Goal: Task Accomplishment & Management: Manage account settings

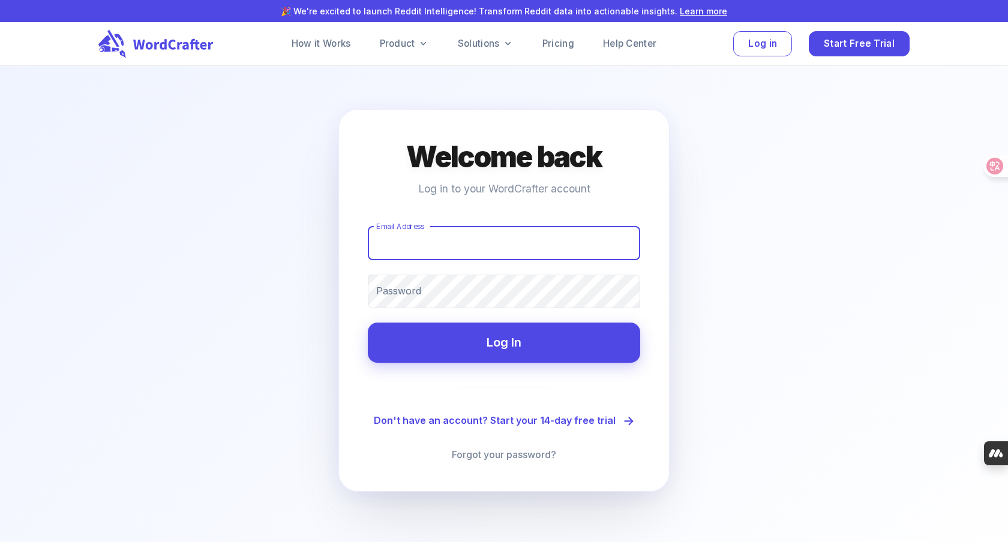
click at [566, 231] on input "Email Address" at bounding box center [504, 244] width 272 height 34
type input "[EMAIL_ADDRESS][DOMAIN_NAME]"
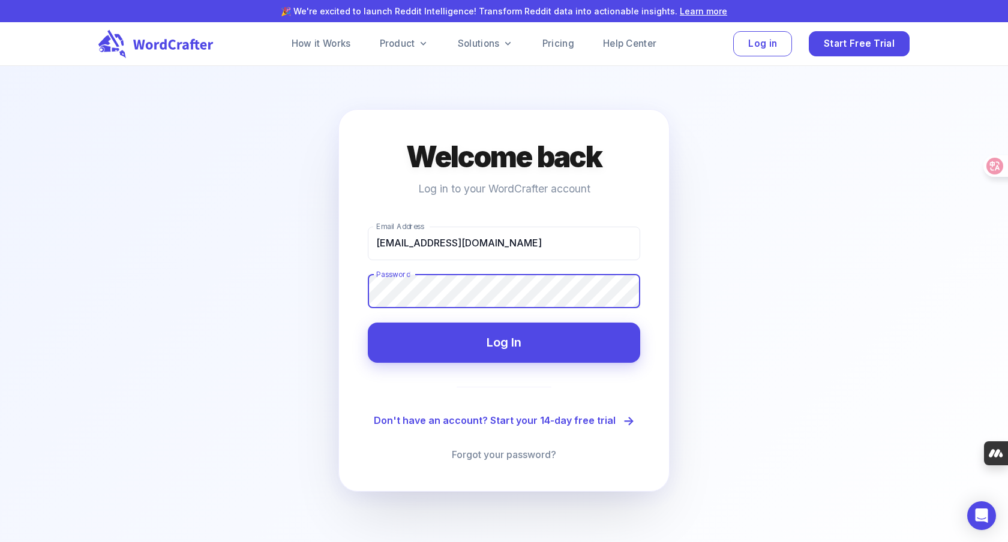
click at [368, 323] on button "Log In" at bounding box center [504, 343] width 272 height 40
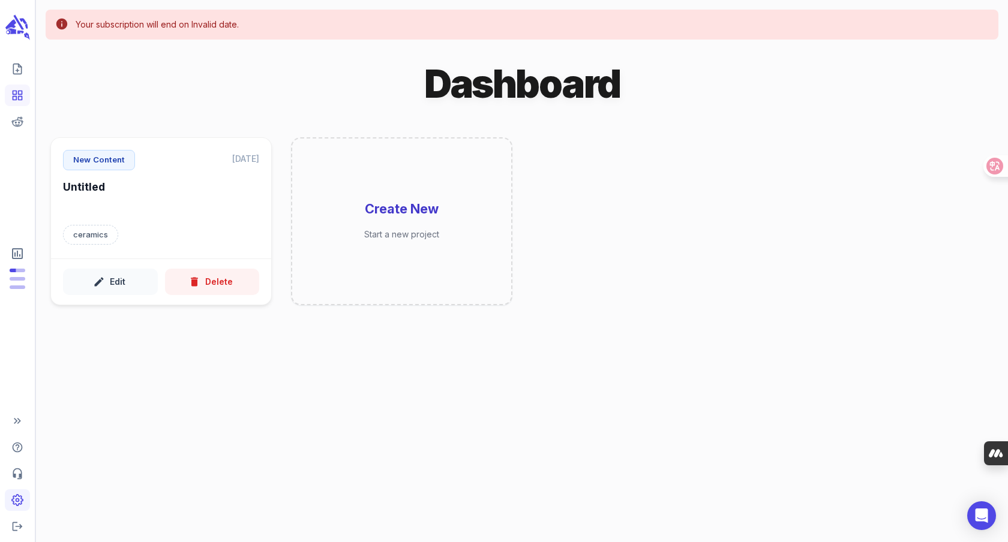
click at [13, 503] on icon "Adjust your account settings" at bounding box center [17, 500] width 11 height 11
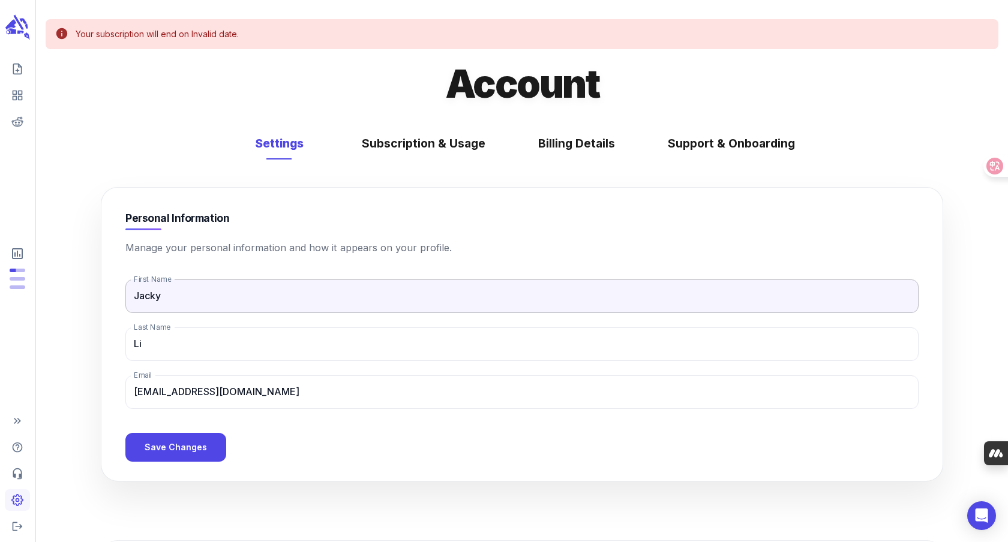
scroll to position [49, 0]
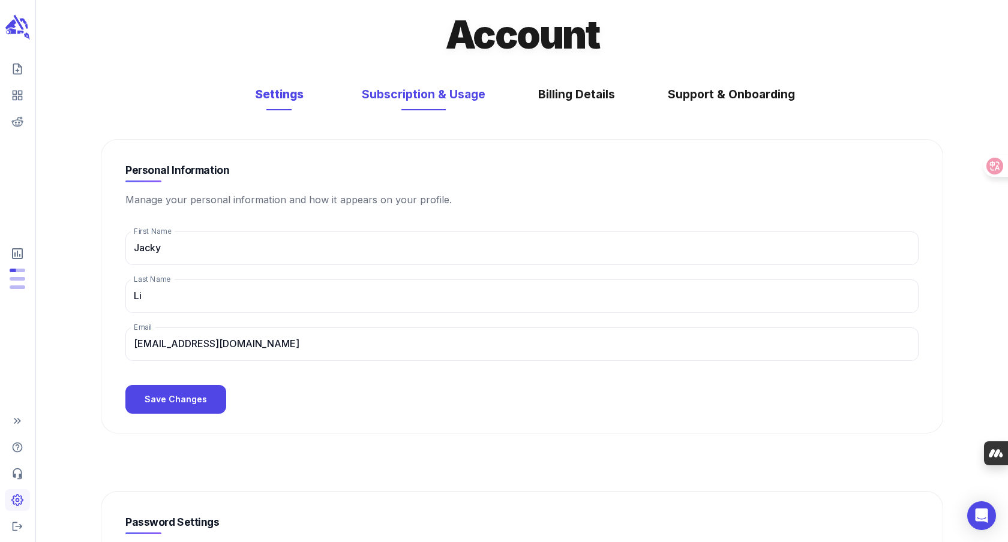
click at [449, 105] on button "Subscription & Usage" at bounding box center [424, 95] width 148 height 32
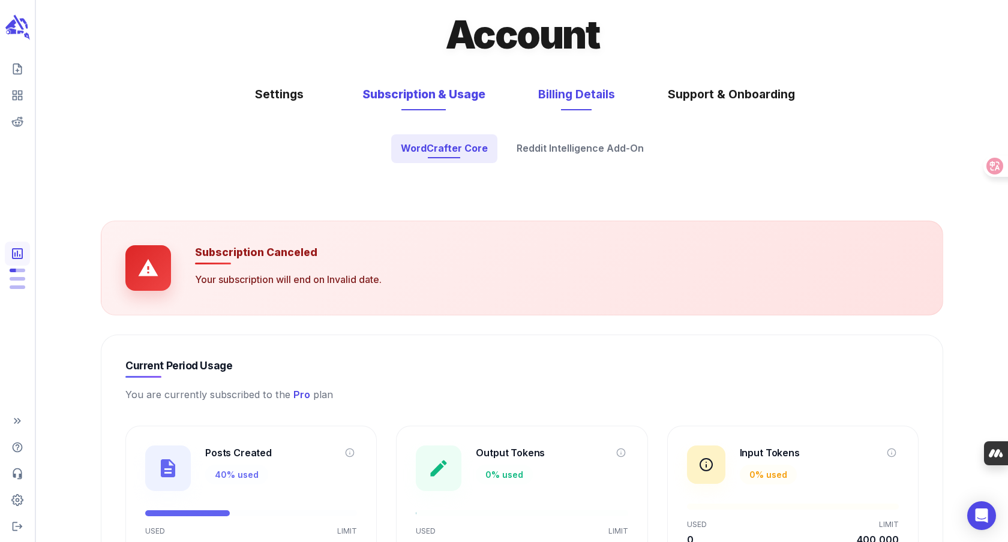
click at [585, 100] on button "Billing Details" at bounding box center [576, 95] width 101 height 32
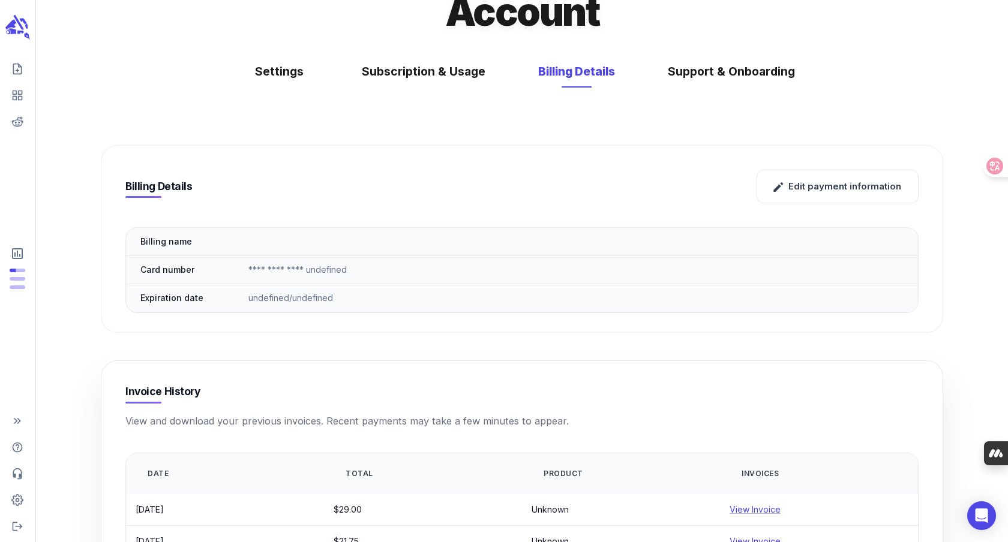
scroll to position [22, 0]
click at [446, 75] on button "Subscription & Usage" at bounding box center [424, 72] width 148 height 32
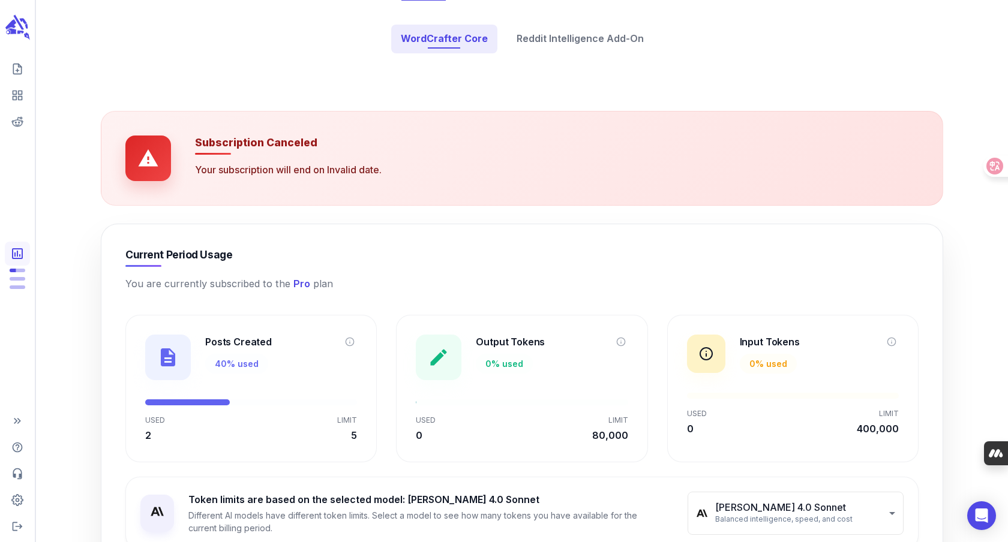
scroll to position [251, 0]
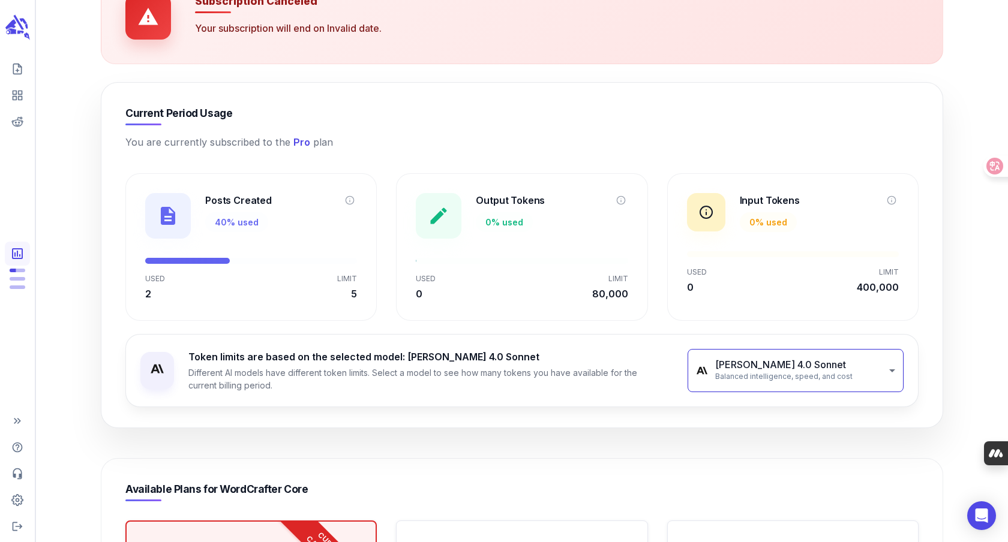
click at [899, 377] on body "**********" at bounding box center [504, 347] width 1008 height 1196
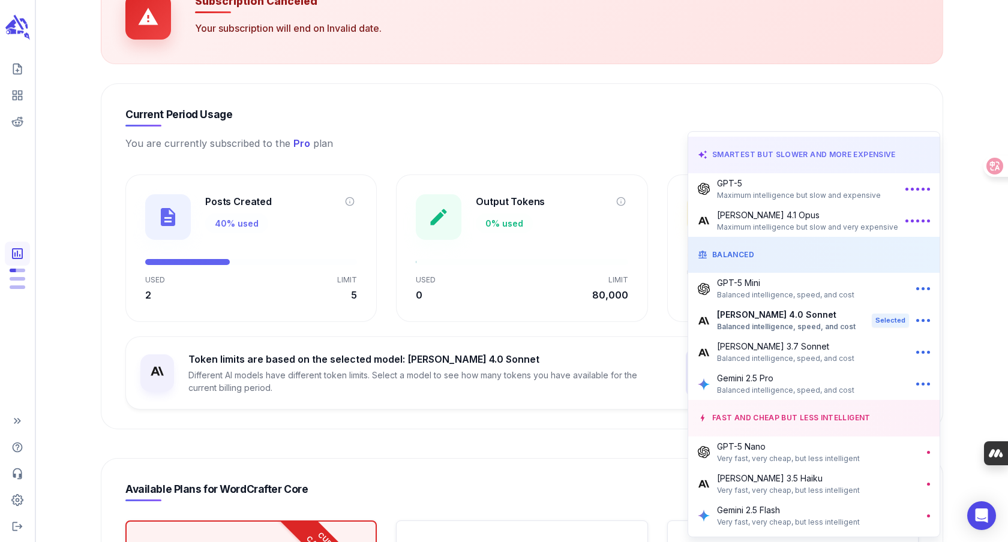
click at [592, 415] on div at bounding box center [504, 271] width 1008 height 542
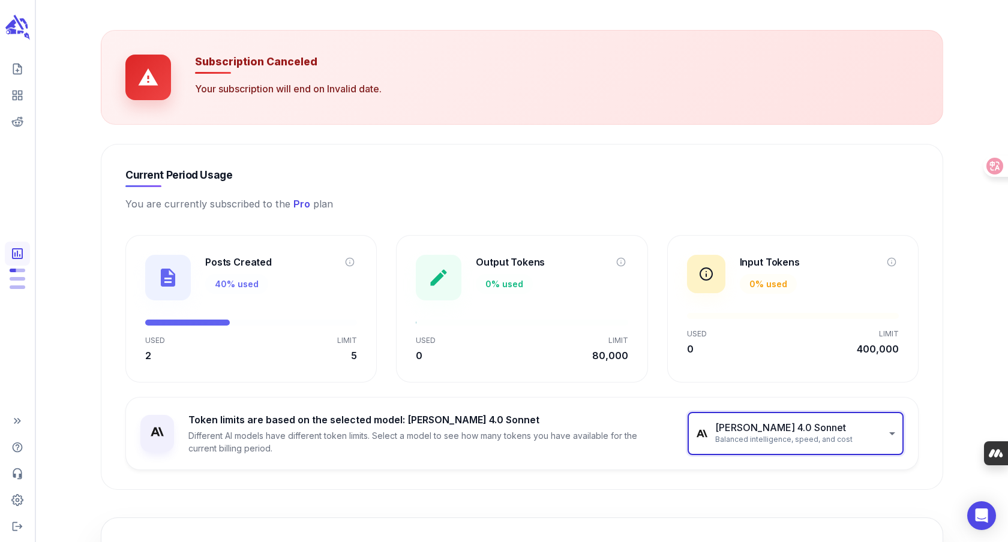
scroll to position [213, 0]
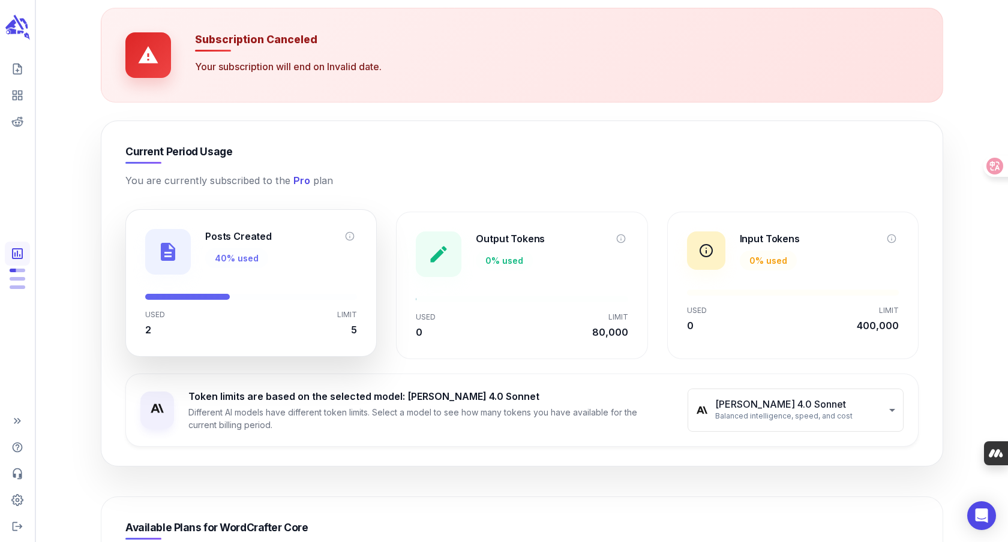
click at [250, 261] on p "40 % used" at bounding box center [237, 258] width 44 height 13
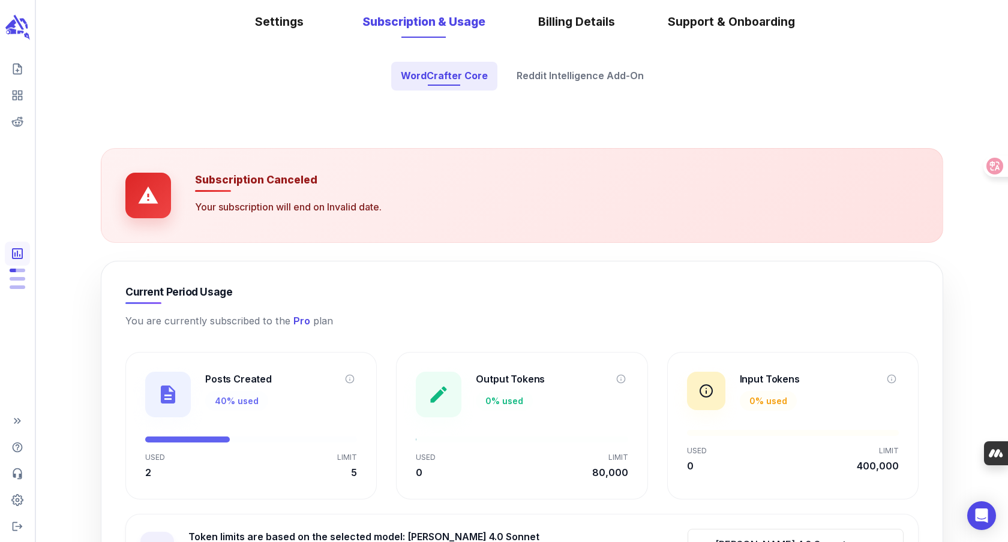
scroll to position [0, 0]
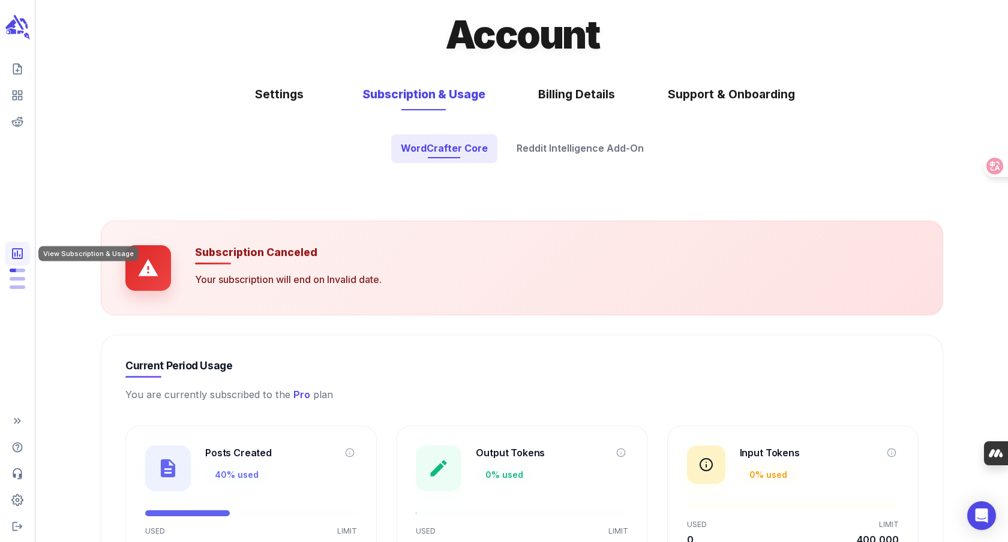
click at [19, 250] on icon "View Subscription & Usage" at bounding box center [17, 254] width 14 height 14
click at [16, 269] on span "Posts: 2 of 5 monthly posts used" at bounding box center [18, 271] width 16 height 4
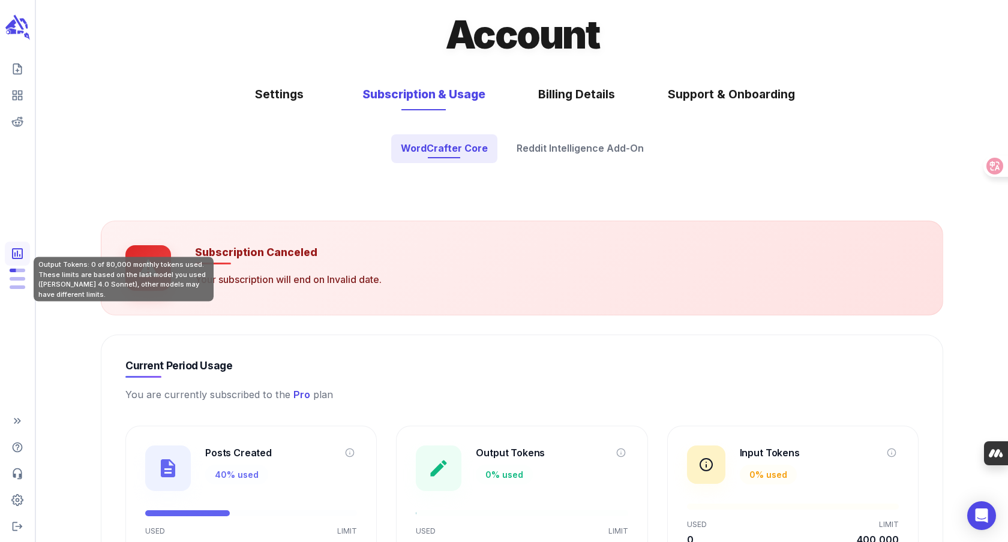
click at [13, 281] on span "Output Tokens: 0 of 80,000 monthly tokens used. These limits are based on the l…" at bounding box center [18, 279] width 16 height 4
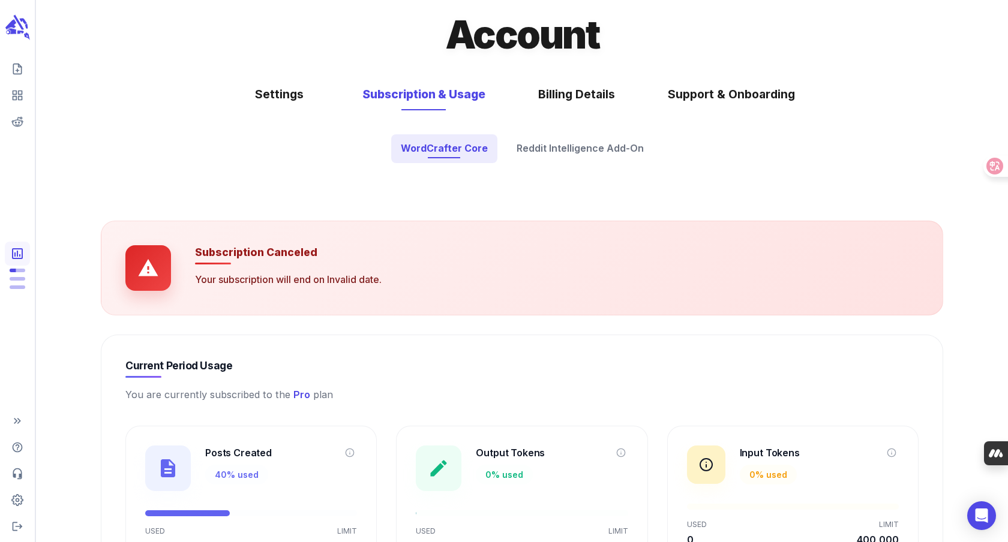
click at [19, 266] on div "scrollable content" at bounding box center [17, 281] width 25 height 30
click at [21, 254] on icon "View Subscription & Usage" at bounding box center [17, 254] width 14 height 14
click at [16, 98] on rect "View your content dashboard" at bounding box center [15, 99] width 4 height 4
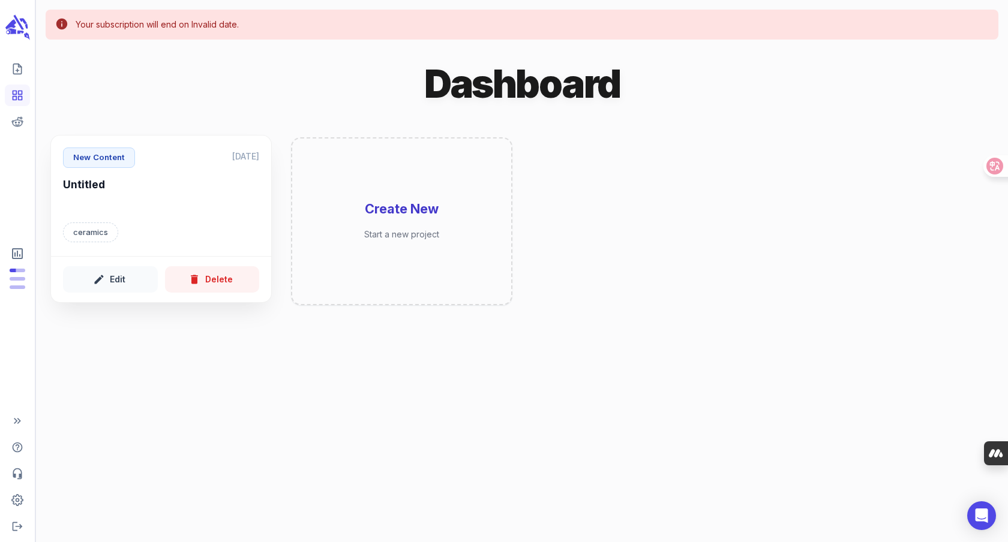
click at [154, 220] on div "New Content [DATE] Untitled ceramics" at bounding box center [161, 196] width 220 height 121
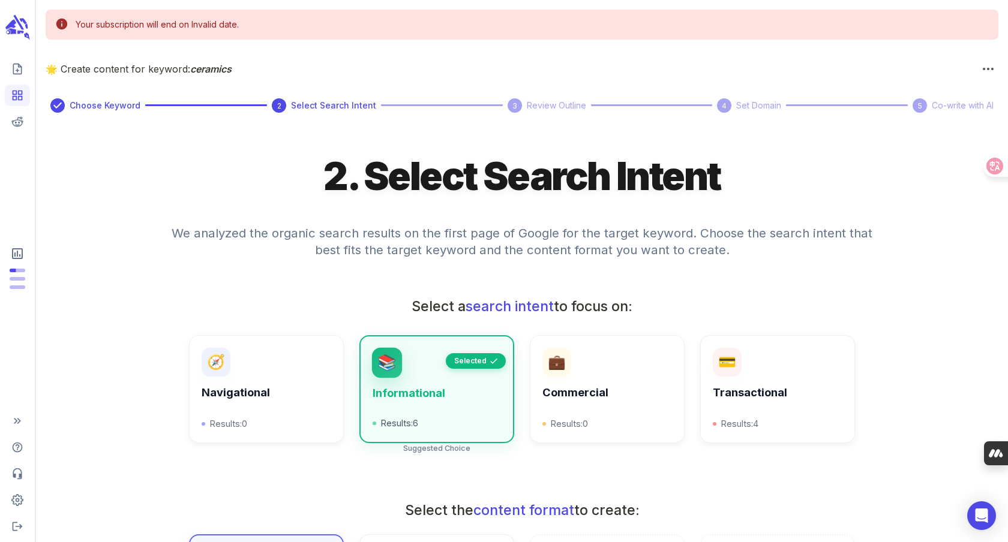
click at [15, 102] on link "View your content dashboard" at bounding box center [17, 96] width 25 height 22
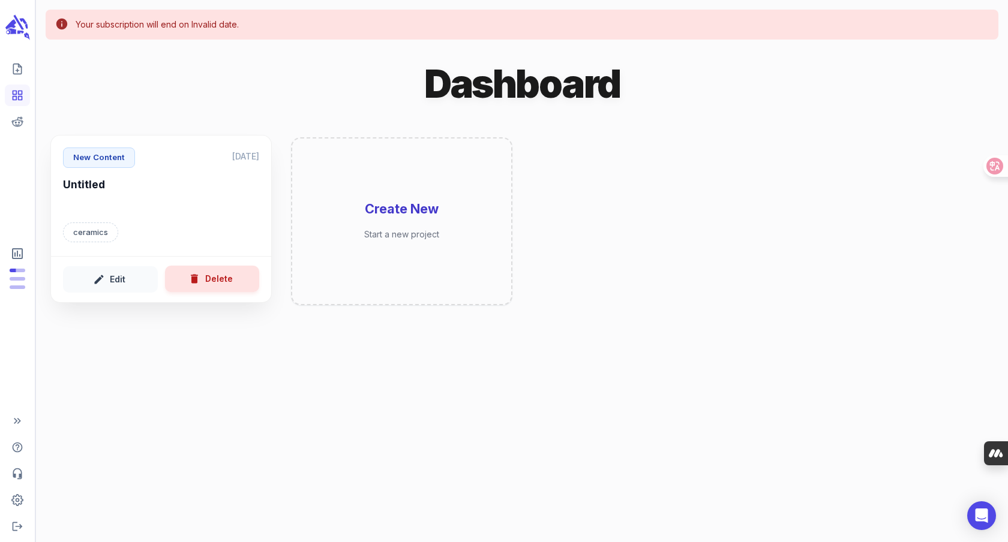
click at [230, 284] on button "Delete" at bounding box center [212, 279] width 95 height 27
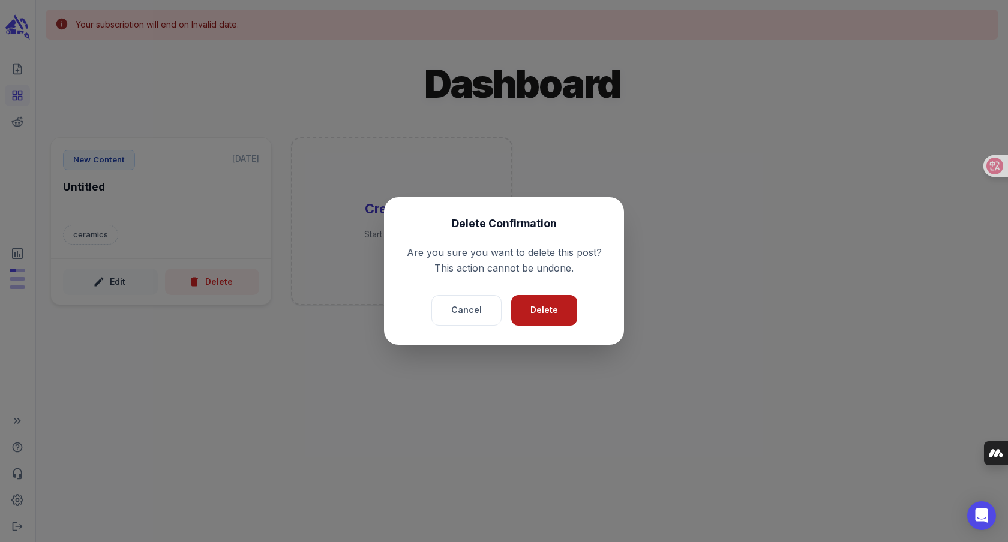
click at [539, 313] on button "Delete" at bounding box center [544, 310] width 66 height 31
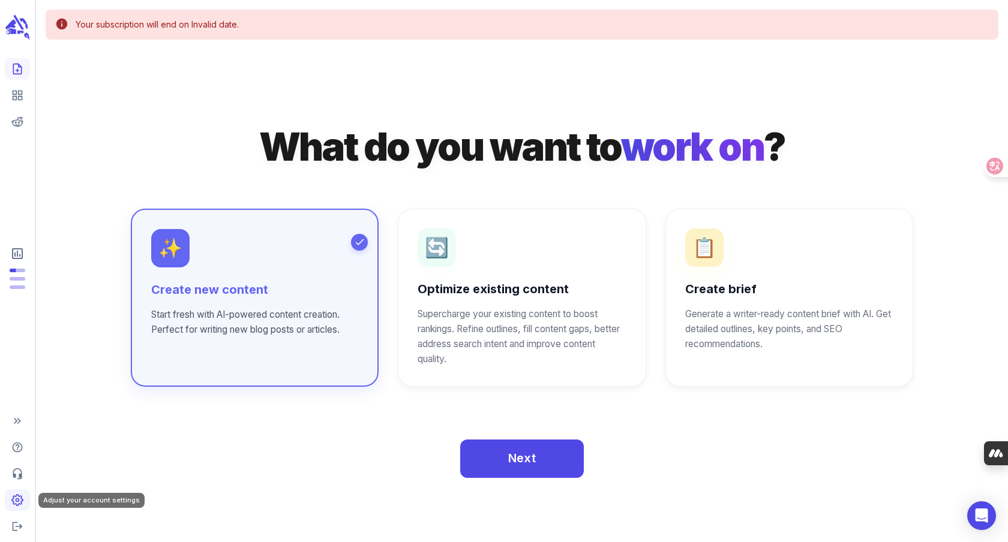
click at [10, 497] on link "Adjust your account settings" at bounding box center [17, 501] width 25 height 22
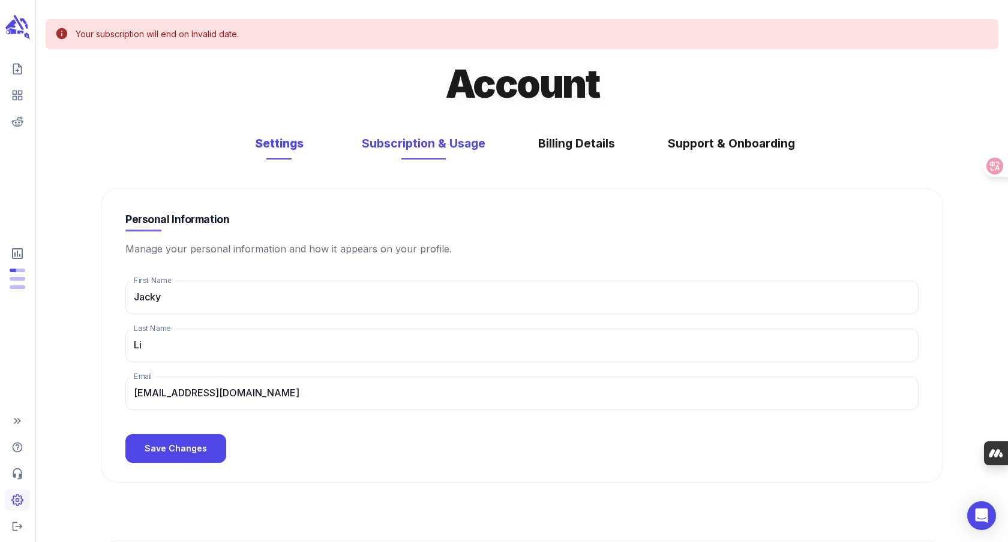
click at [439, 146] on button "Subscription & Usage" at bounding box center [424, 144] width 148 height 32
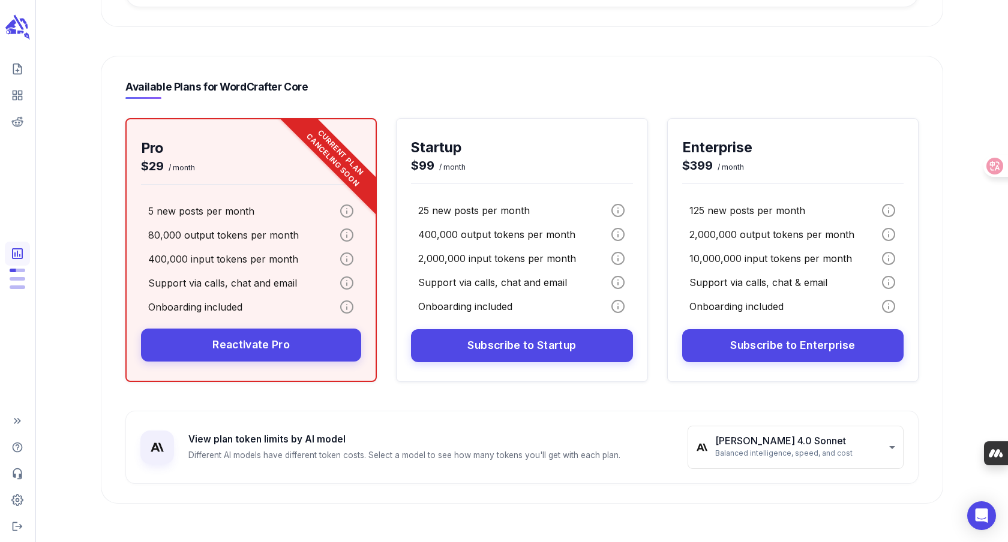
scroll to position [603, 0]
